Goal: Task Accomplishment & Management: Use online tool/utility

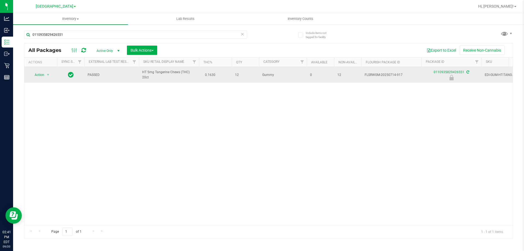
type input "0110935829426551"
drag, startPoint x: 52, startPoint y: 74, endPoint x: 48, endPoint y: 75, distance: 3.9
click at [51, 74] on div "Action Action Edit attributes Global inventory Locate package Package audit log…" at bounding box center [41, 75] width 26 height 8
click at [46, 75] on span "select" at bounding box center [48, 75] width 4 height 4
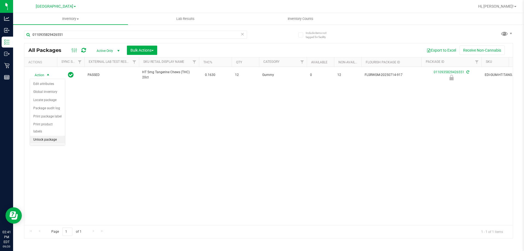
click at [55, 136] on li "Unlock package" at bounding box center [47, 140] width 35 height 8
click at [63, 30] on div "0110935829426551" at bounding box center [146, 34] width 245 height 17
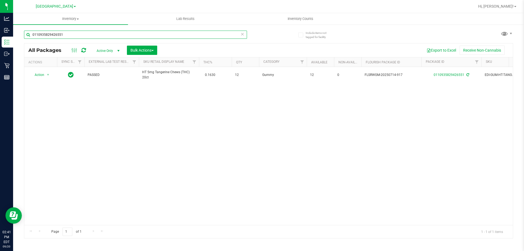
click at [65, 32] on input "0110935829426551" at bounding box center [135, 35] width 223 height 8
click at [65, 33] on input "0110935829426551" at bounding box center [135, 35] width 223 height 8
